Goal: Task Accomplishment & Management: Complete application form

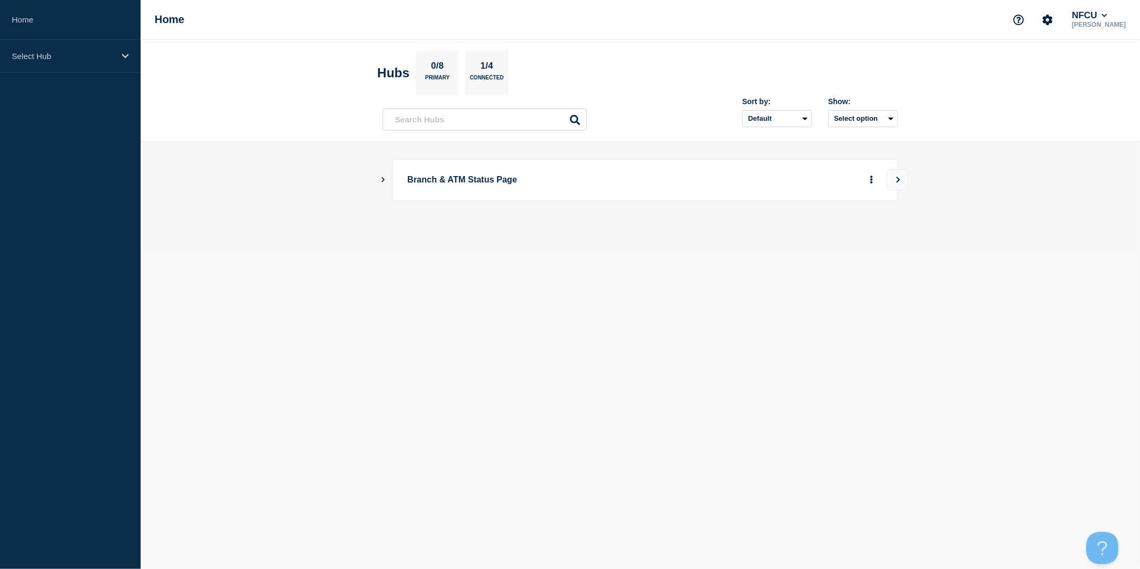
click at [383, 180] on icon "Show Connected Hubs" at bounding box center [382, 179] width 3 height 5
click at [781, 237] on button "Create incident" at bounding box center [768, 233] width 64 height 21
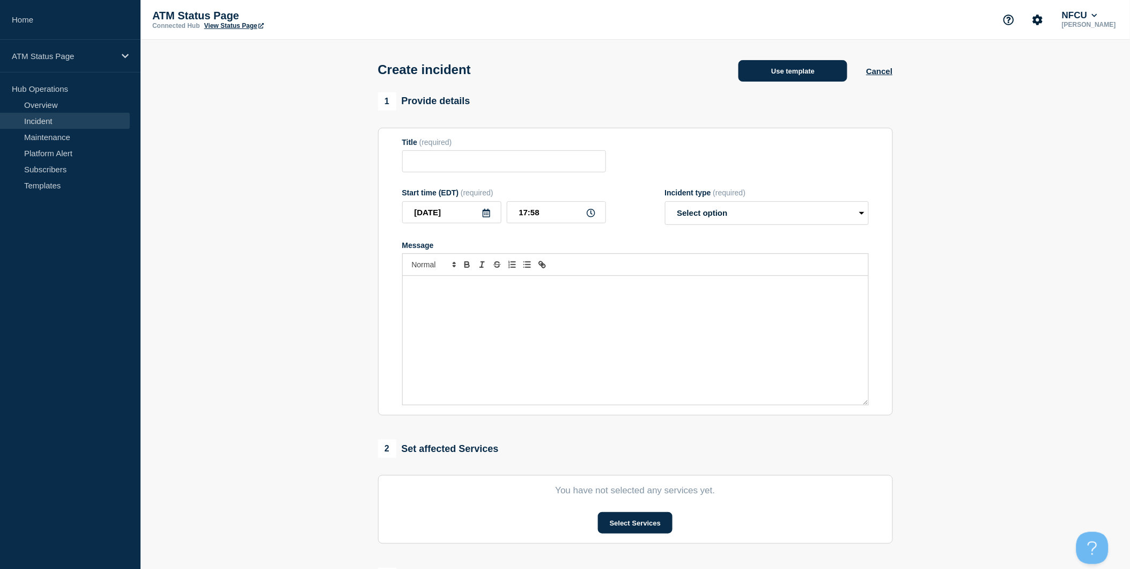
click at [791, 71] on button "Use template" at bounding box center [793, 70] width 109 height 21
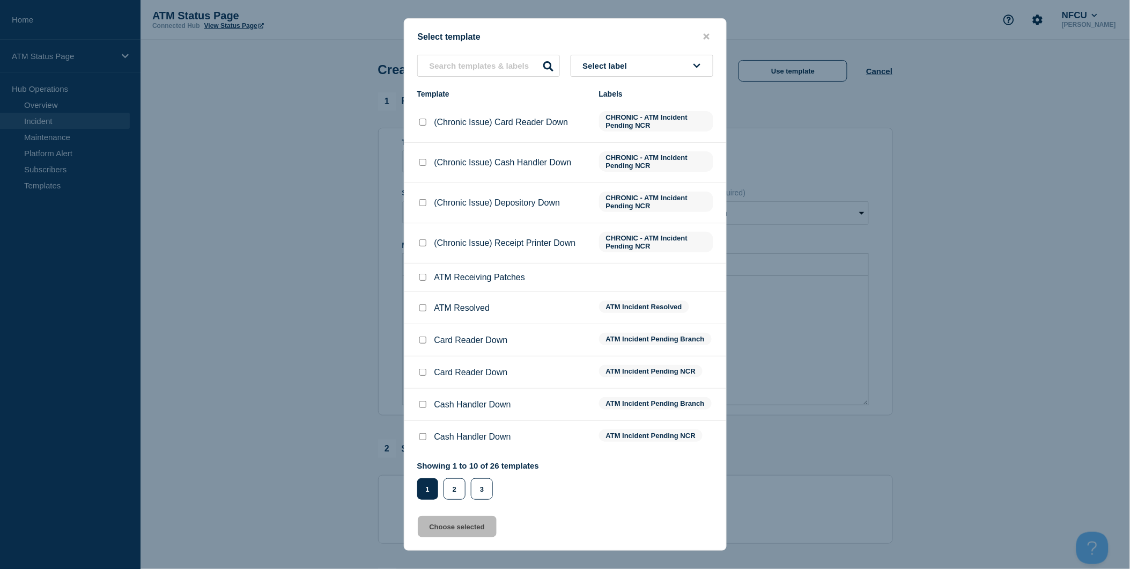
click at [422, 340] on input "Card Reader Down checkbox" at bounding box center [423, 339] width 7 height 7
checkbox input "true"
click at [456, 523] on button "Choose selected" at bounding box center [457, 526] width 79 height 21
type input "Card Reader Down"
select select "identified"
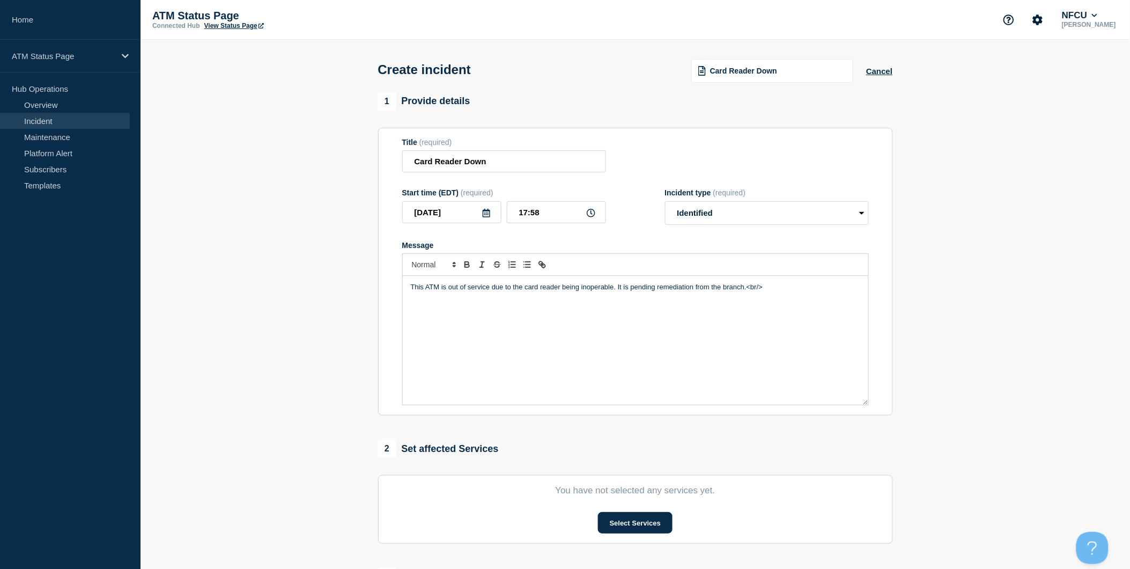
scroll to position [179, 0]
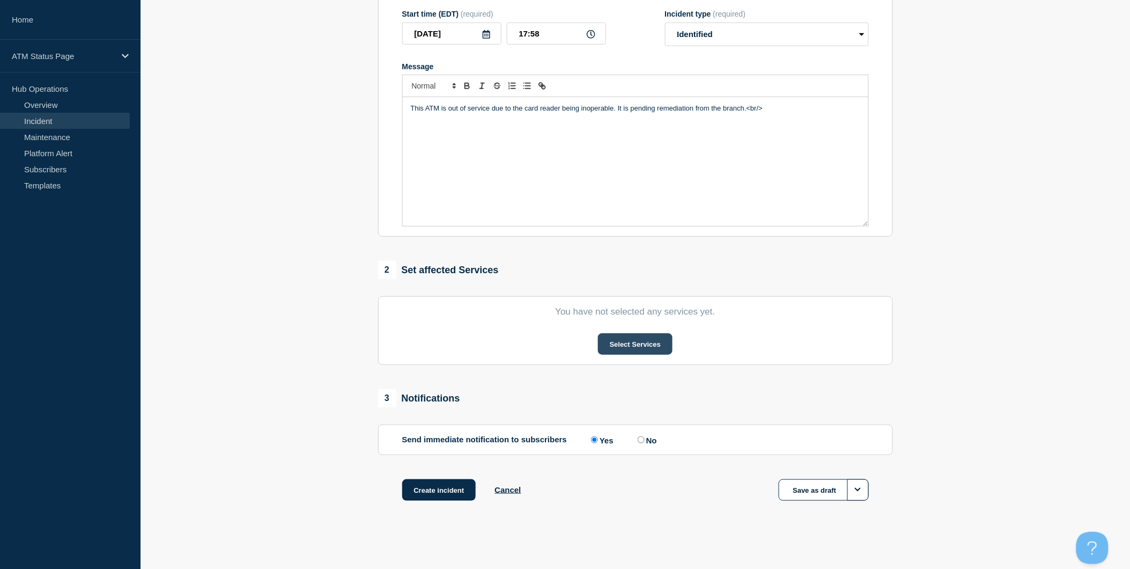
click at [645, 345] on button "Select Services" at bounding box center [635, 343] width 75 height 21
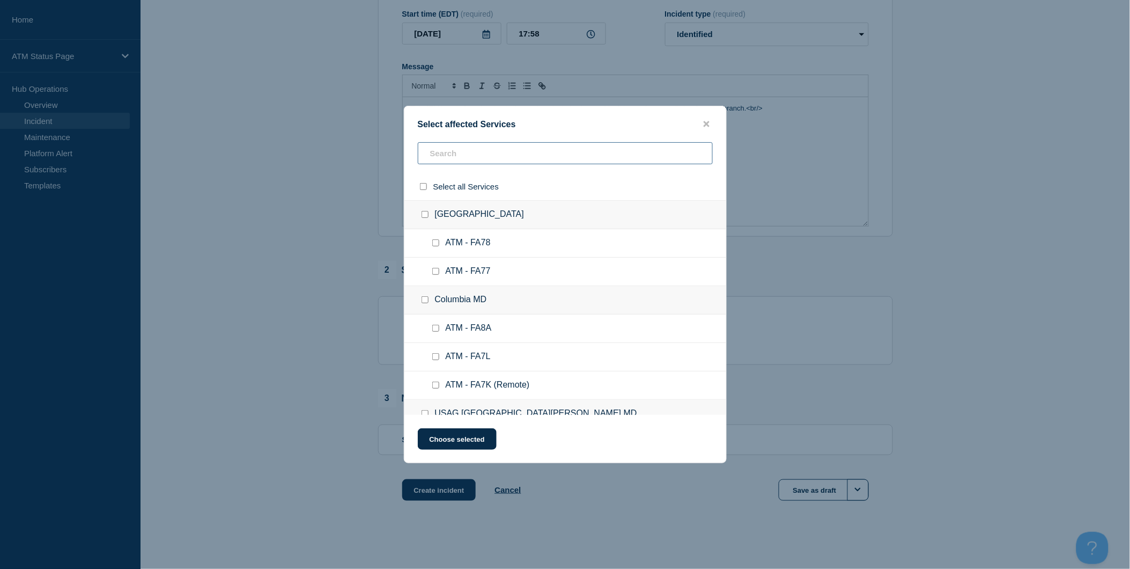
click at [543, 145] on input "text" at bounding box center [565, 153] width 295 height 22
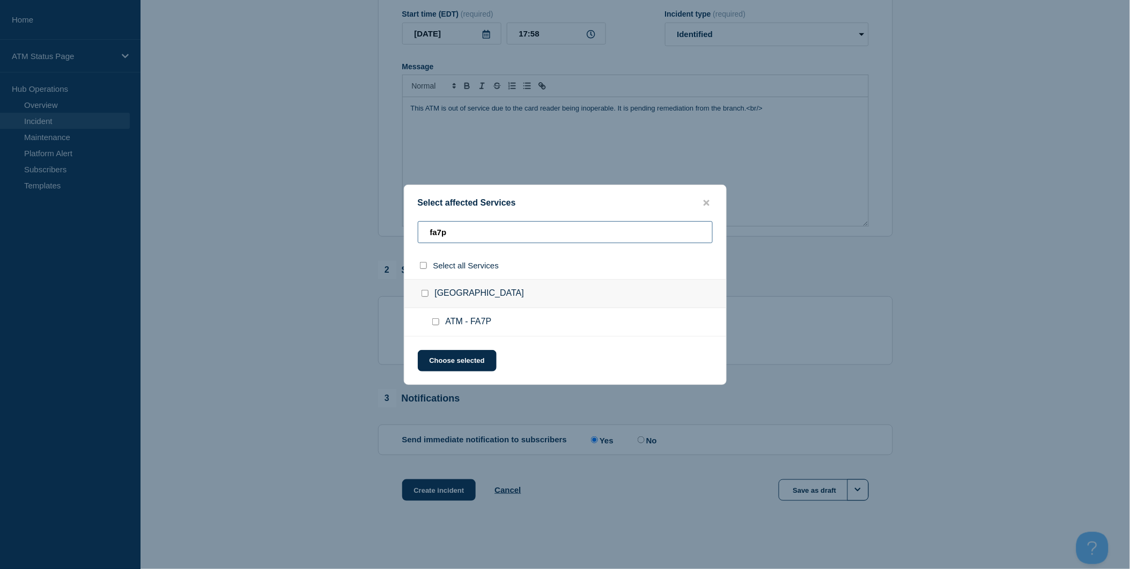
type input "fa7p"
click at [422, 266] on input "select all checkbox" at bounding box center [423, 265] width 7 height 7
checkbox input "true"
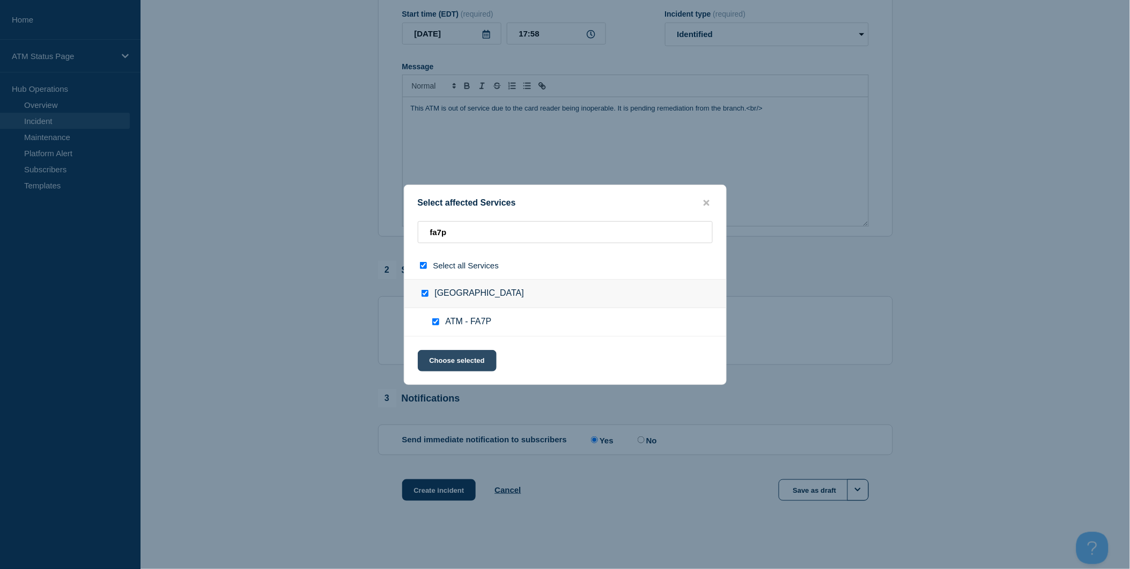
click at [454, 357] on button "Choose selected" at bounding box center [457, 360] width 79 height 21
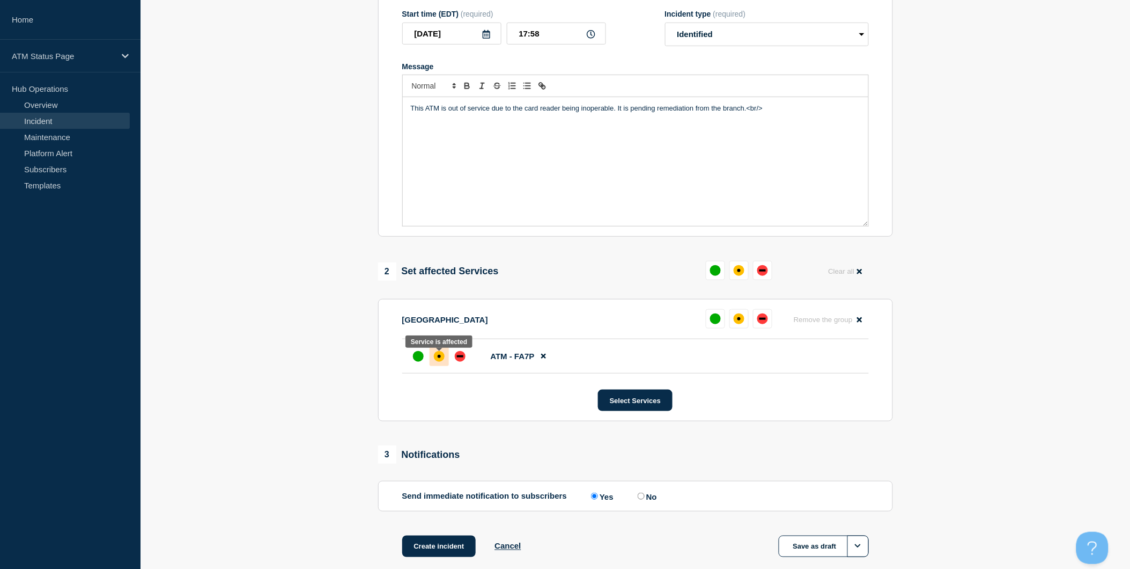
click at [440, 362] on div "affected" at bounding box center [439, 356] width 11 height 11
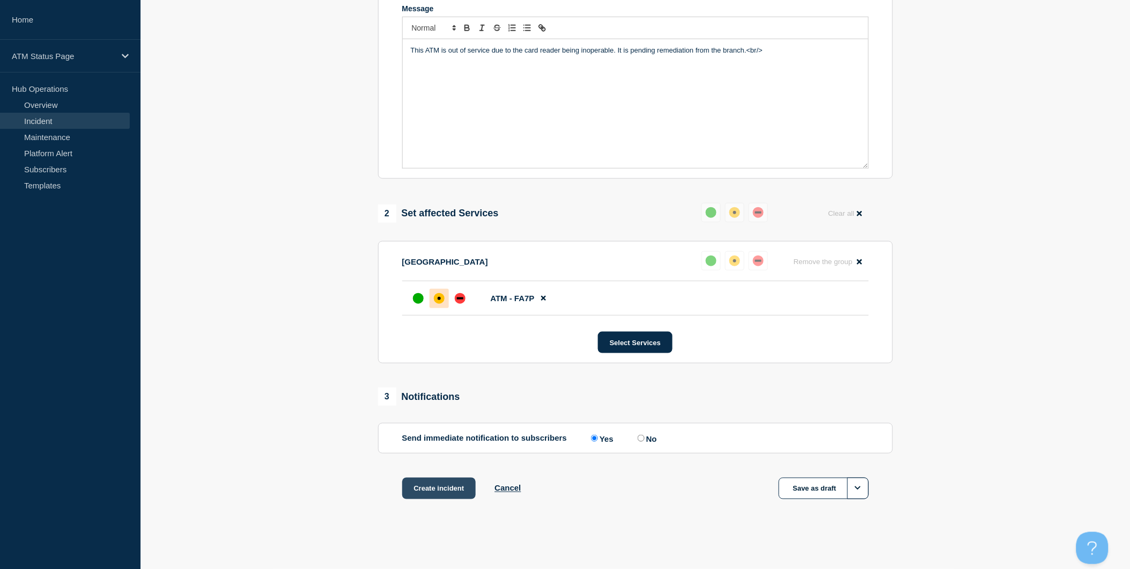
click at [455, 491] on button "Create incident" at bounding box center [439, 488] width 74 height 21
